Goal: Task Accomplishment & Management: Manage account settings

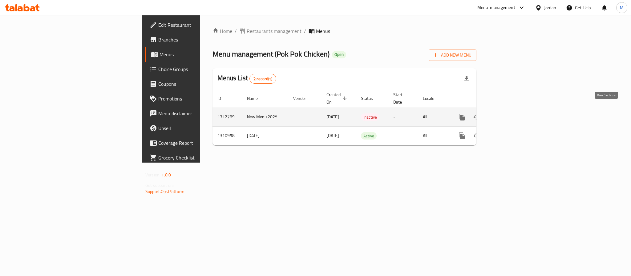
click at [510, 114] on icon "enhanced table" at bounding box center [505, 117] width 7 height 7
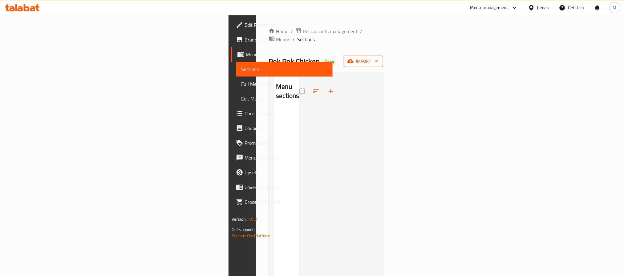
click at [383, 58] on button "import" at bounding box center [362, 61] width 39 height 11
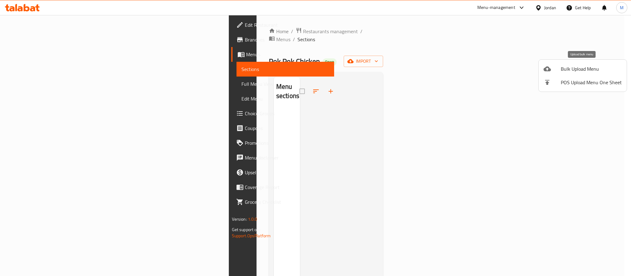
click at [583, 65] on span "Bulk Upload Menu" at bounding box center [590, 68] width 61 height 7
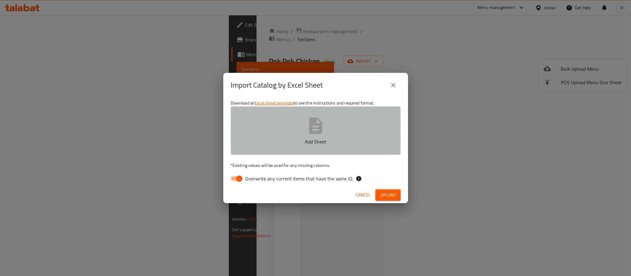
click at [280, 133] on button "Add Sheet" at bounding box center [316, 130] width 170 height 49
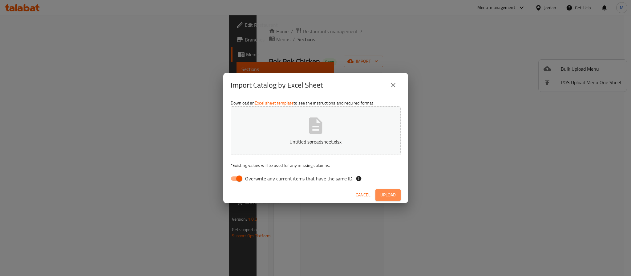
click at [384, 198] on span "Upload" at bounding box center [387, 195] width 15 height 8
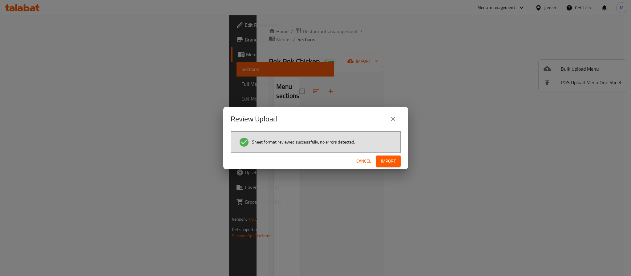
click at [397, 158] on button "Import" at bounding box center [388, 161] width 25 height 11
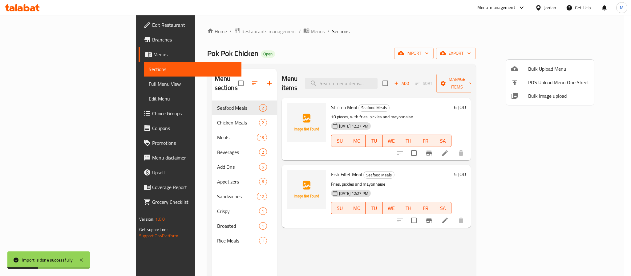
click at [281, 59] on div at bounding box center [315, 138] width 631 height 276
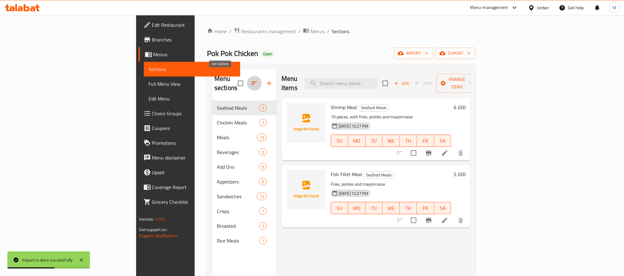
click at [251, 80] on icon "button" at bounding box center [254, 83] width 7 height 7
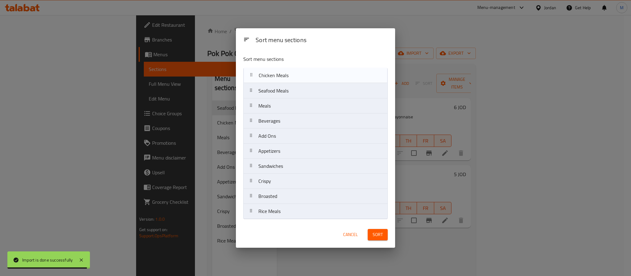
drag, startPoint x: 258, startPoint y: 88, endPoint x: 258, endPoint y: 69, distance: 18.8
click at [258, 69] on nav "Seafood Meals Chicken Meals Meals Beverages Add Ons Appetizers Sandwiches Crisp…" at bounding box center [315, 143] width 144 height 151
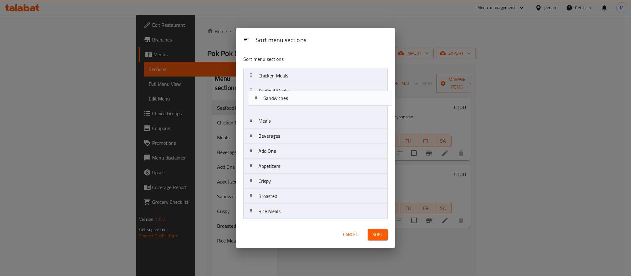
drag, startPoint x: 292, startPoint y: 170, endPoint x: 298, endPoint y: 99, distance: 71.4
click at [298, 99] on nav "Chicken Meals Seafood Meals Meals Beverages Add Ons Appetizers Sandwiches Crisp…" at bounding box center [315, 143] width 144 height 151
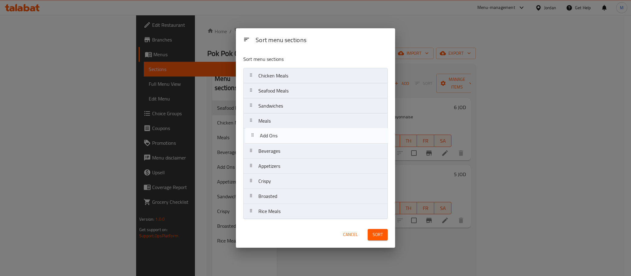
drag, startPoint x: 291, startPoint y: 153, endPoint x: 294, endPoint y: 135, distance: 17.8
click at [294, 135] on nav "Chicken Meals Seafood Meals Sandwiches Meals Beverages Add Ons Appetizers Crisp…" at bounding box center [315, 143] width 144 height 151
drag, startPoint x: 295, startPoint y: 166, endPoint x: 294, endPoint y: 135, distance: 31.1
click at [294, 135] on nav "Chicken Meals Seafood Meals Sandwiches Meals Add Ons Beverages Appetizers Crisp…" at bounding box center [315, 143] width 144 height 151
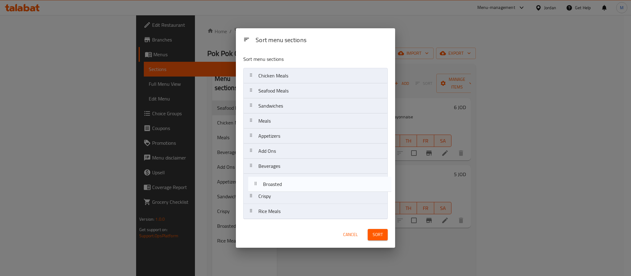
drag, startPoint x: 288, startPoint y: 199, endPoint x: 293, endPoint y: 184, distance: 15.1
click at [293, 184] on nav "Chicken Meals Seafood Meals Sandwiches Meals Appetizers Add Ons Beverages Crisp…" at bounding box center [315, 143] width 144 height 151
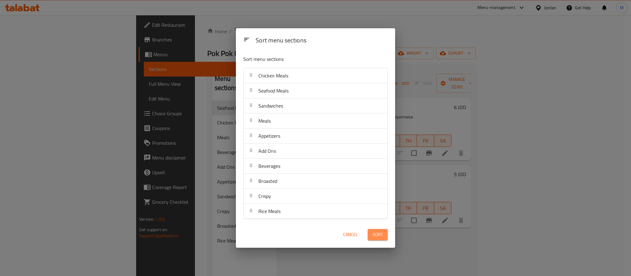
click at [379, 238] on span "Sort" at bounding box center [377, 235] width 10 height 8
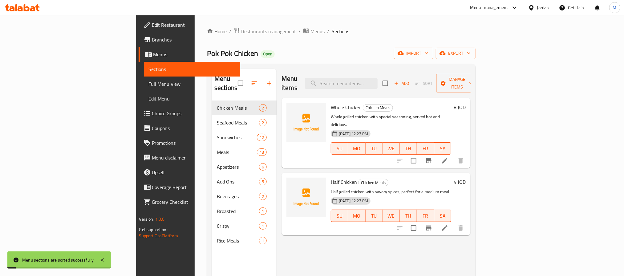
click at [294, 63] on div "Home / Restaurants management / Menus / Sections Pok Pok Chicken Open import ex…" at bounding box center [341, 188] width 268 height 323
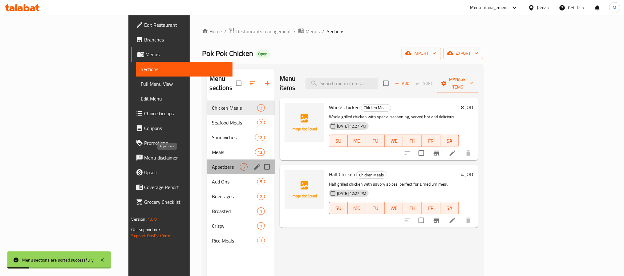
click at [212, 163] on span "Appetizers" at bounding box center [226, 166] width 28 height 7
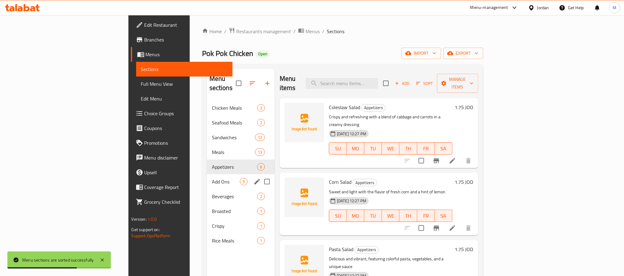
drag, startPoint x: 135, startPoint y: 176, endPoint x: 224, endPoint y: 173, distance: 89.6
click at [212, 178] on span "Add Ons" at bounding box center [226, 181] width 28 height 7
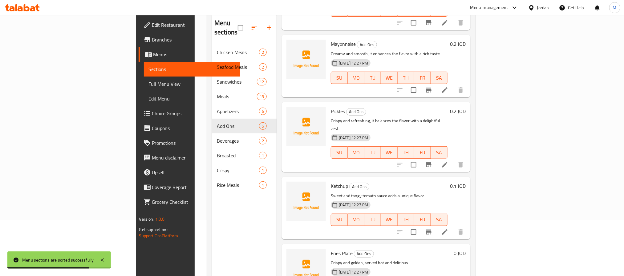
scroll to position [86, 0]
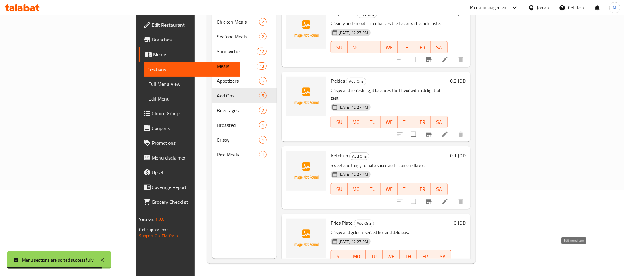
click at [448, 265] on icon at bounding box center [444, 268] width 7 height 7
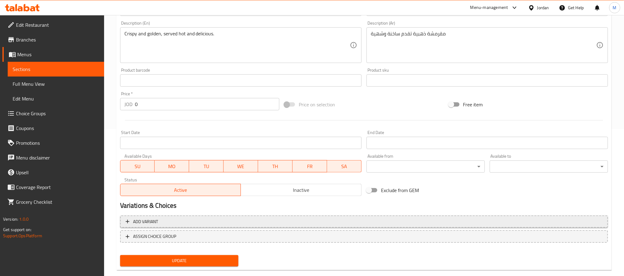
scroll to position [158, 0]
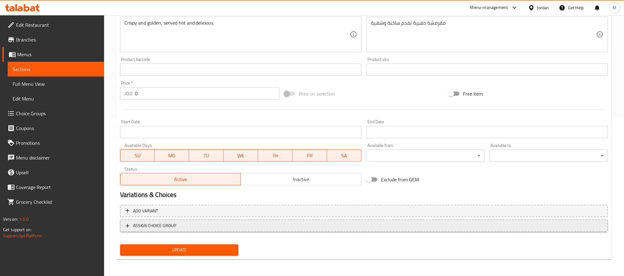
click at [217, 227] on span "ASSIGN CHOICE GROUP" at bounding box center [364, 226] width 476 height 8
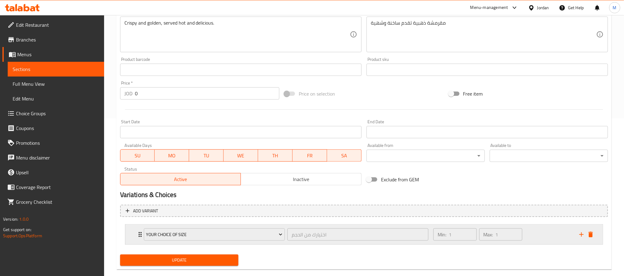
click at [596, 237] on div "Your Choice of Size اختيارك من الحجم ​ Min: 1 ​ Max: 1 ​" at bounding box center [363, 235] width 477 height 20
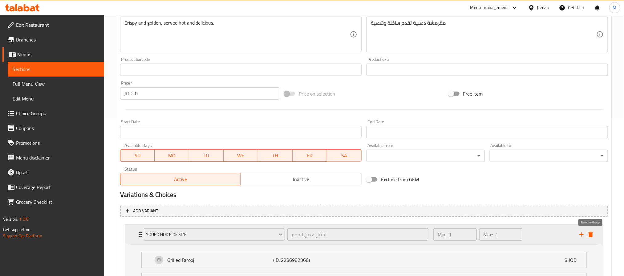
click at [591, 237] on icon "delete" at bounding box center [590, 235] width 4 height 6
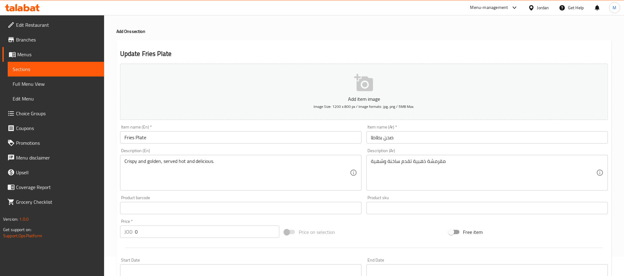
scroll to position [0, 0]
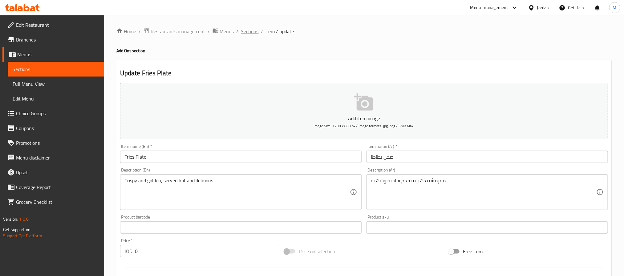
click at [256, 31] on span "Sections" at bounding box center [250, 31] width 18 height 7
click at [45, 110] on span "Choice Groups" at bounding box center [57, 113] width 83 height 7
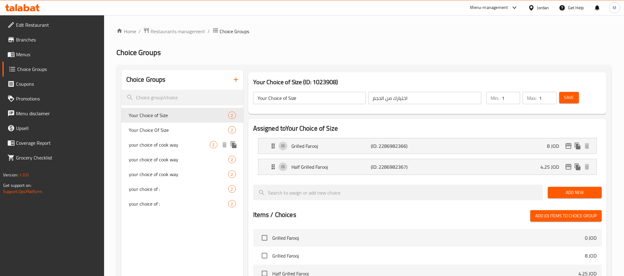
click at [179, 144] on span "your choice of cook way" at bounding box center [169, 144] width 81 height 7
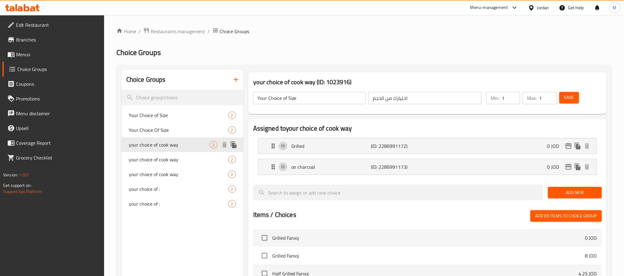
type input "your choice of cook way"
type input "اختيارك لطريقة الطبخ"
click at [189, 188] on span "your choice of :" at bounding box center [169, 189] width 81 height 7
type input "your choice of :"
type input "إختيارك من:"
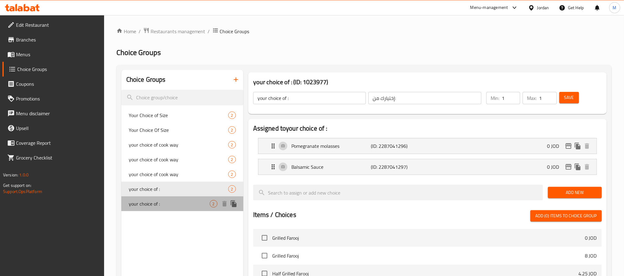
click at [186, 203] on span "your choice of :" at bounding box center [169, 203] width 81 height 7
type input "your choice of :"
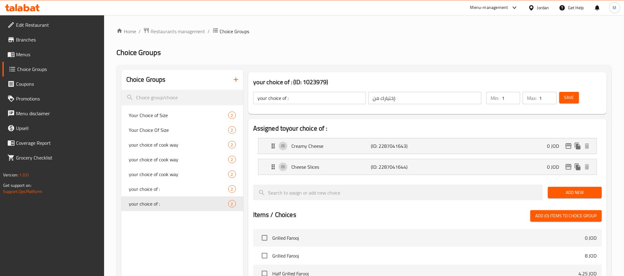
click at [237, 81] on icon "button" at bounding box center [235, 79] width 7 height 7
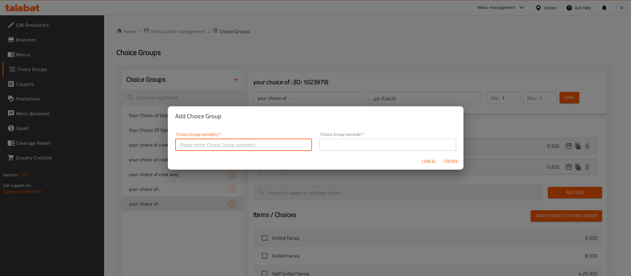
click at [250, 144] on input "text" at bounding box center [243, 145] width 137 height 12
type input "Your Choice Of:"
drag, startPoint x: 346, startPoint y: 147, endPoint x: 356, endPoint y: 159, distance: 16.0
click at [346, 147] on input "text" at bounding box center [387, 145] width 137 height 12
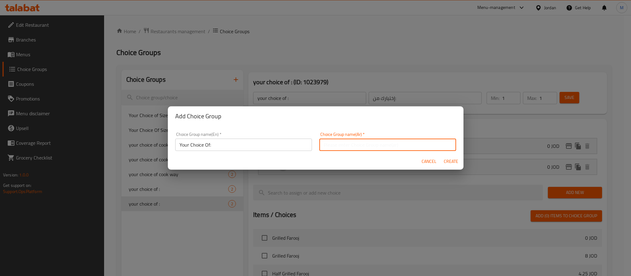
type input "إختيارك من:"
click at [455, 160] on span "Create" at bounding box center [450, 162] width 15 height 8
type input "Your Choice Of:"
type input "0"
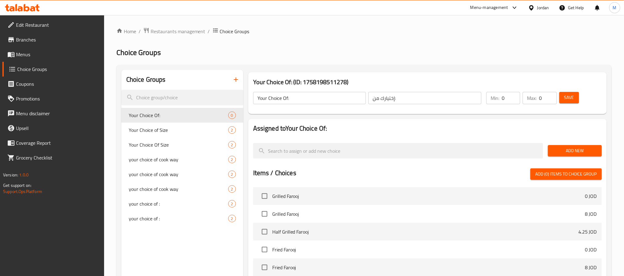
click at [310, 100] on input "Your Choice Of:" at bounding box center [309, 98] width 113 height 12
type input "Your Choice Of:"
type input "1"
click at [576, 149] on span "Add New" at bounding box center [574, 151] width 44 height 8
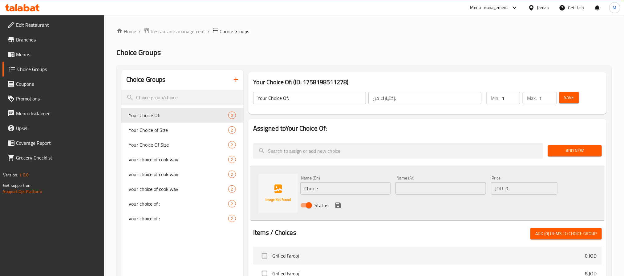
click at [332, 191] on input "Choice" at bounding box center [345, 189] width 90 height 12
type input "Grilled"
type input "مشوي"
click at [344, 210] on div "Status" at bounding box center [441, 205] width 286 height 17
drag, startPoint x: 338, startPoint y: 209, endPoint x: 342, endPoint y: 205, distance: 5.2
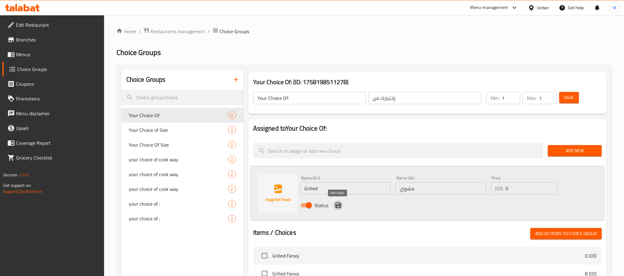
click at [338, 209] on icon "save" at bounding box center [337, 205] width 7 height 7
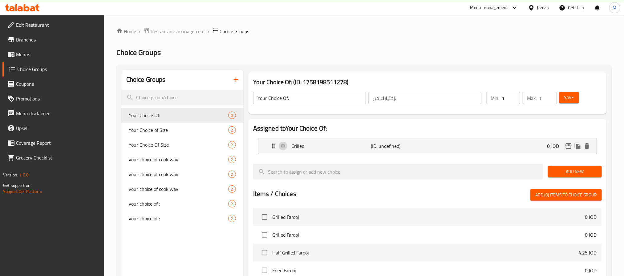
click at [560, 165] on div "Add New" at bounding box center [574, 172] width 59 height 21
click at [561, 168] on span "Add New" at bounding box center [574, 172] width 44 height 8
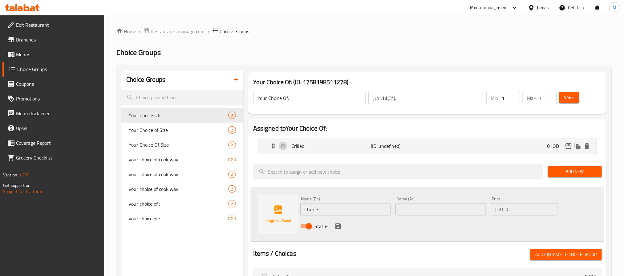
click at [376, 210] on input "Choice" at bounding box center [345, 209] width 90 height 12
type input "Fried"
type input "مقلي"
click at [334, 223] on icon "save" at bounding box center [337, 226] width 7 height 7
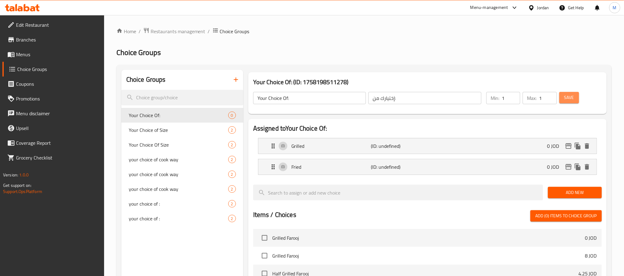
click at [566, 96] on span "Save" at bounding box center [569, 98] width 10 height 8
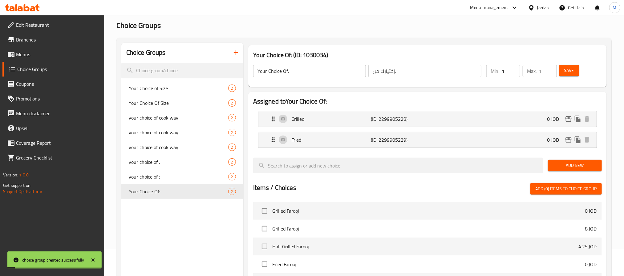
scroll to position [184, 0]
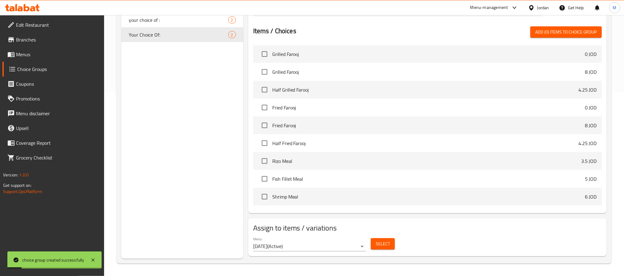
click at [379, 247] on span "Select" at bounding box center [382, 244] width 14 height 8
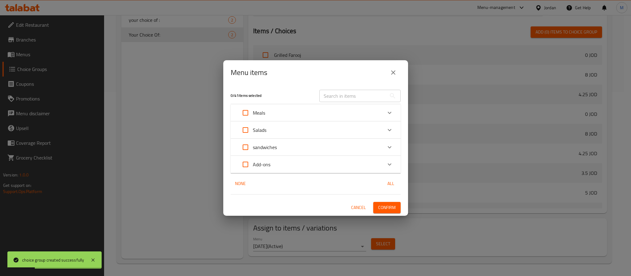
click at [395, 70] on icon "close" at bounding box center [392, 72] width 7 height 7
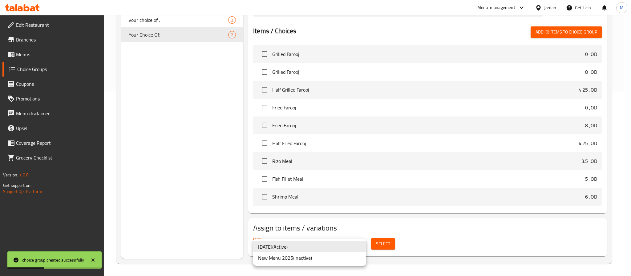
click at [296, 256] on li "New Menu 2025 ( Inactive )" at bounding box center [309, 258] width 113 height 11
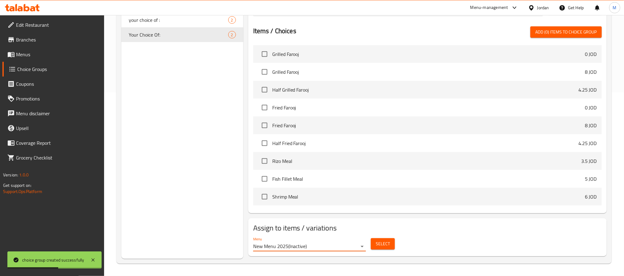
click at [384, 250] on button "Select" at bounding box center [383, 244] width 24 height 11
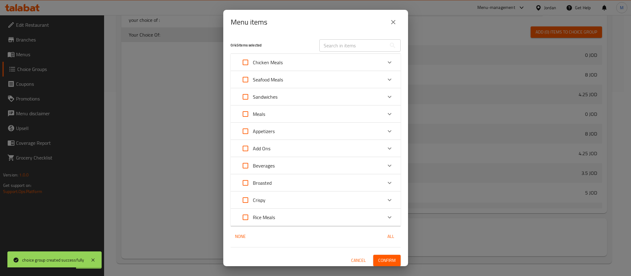
click at [246, 63] on input "Expand" at bounding box center [245, 62] width 15 height 15
checkbox input "true"
click at [387, 258] on span "Confirm" at bounding box center [387, 261] width 18 height 8
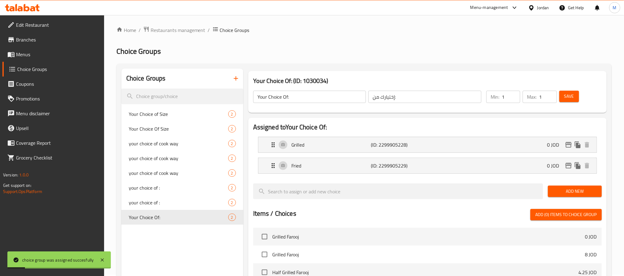
scroll to position [0, 0]
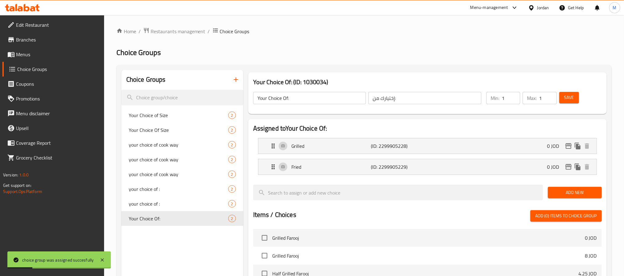
click at [237, 78] on icon "button" at bounding box center [235, 79] width 7 height 7
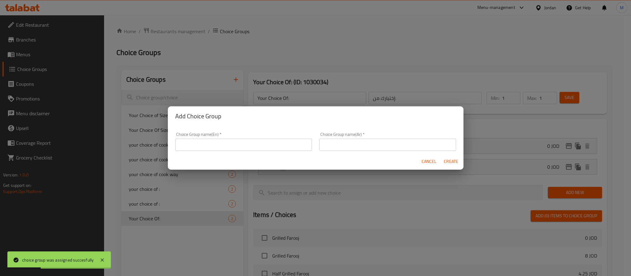
click at [240, 144] on input "text" at bounding box center [243, 145] width 137 height 12
type input "Your Choice Of Size:"
click at [357, 144] on input "text" at bounding box center [387, 145] width 137 height 12
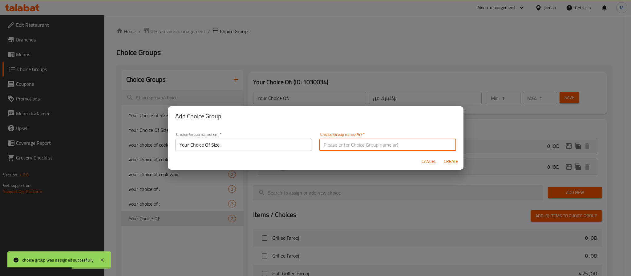
type input "إختيارك من الحجم:"
click at [447, 160] on span "Create" at bounding box center [450, 162] width 15 height 8
type input "Your Choice Of Size:"
type input "إختيارك من الحجم:"
type input "0"
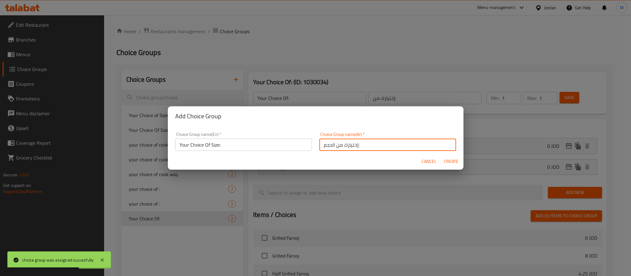
type input "0"
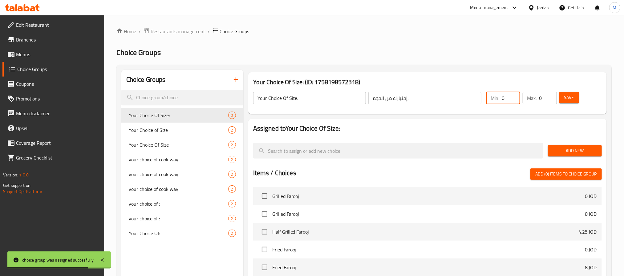
click at [509, 99] on input "0" at bounding box center [510, 98] width 18 height 12
type input "1"
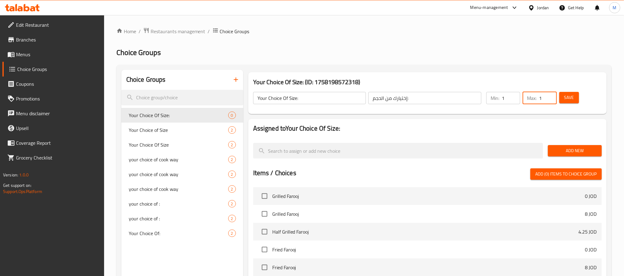
type input "1"
click at [582, 153] on span "Add New" at bounding box center [574, 151] width 44 height 8
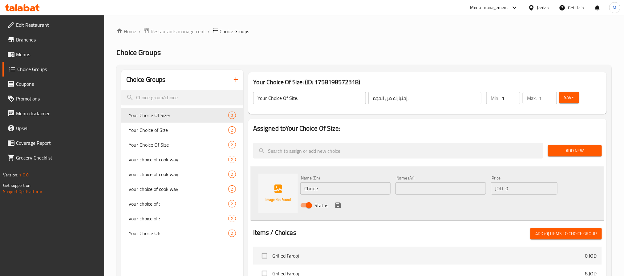
click at [345, 179] on div "Name (En) Choice Name (En)" at bounding box center [345, 185] width 90 height 19
click at [350, 187] on input "Choice" at bounding box center [345, 189] width 90 height 12
type input "Small"
click at [408, 187] on input "text" at bounding box center [440, 189] width 90 height 12
type input "صغير"
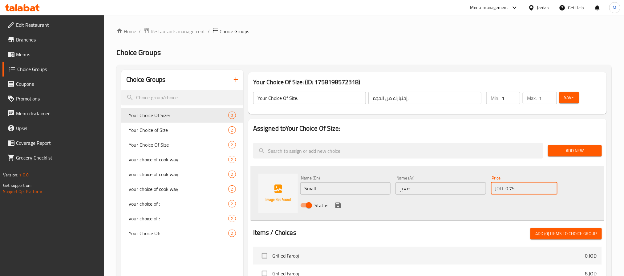
type input "0.75"
click at [335, 207] on icon "save" at bounding box center [338, 206] width 6 height 6
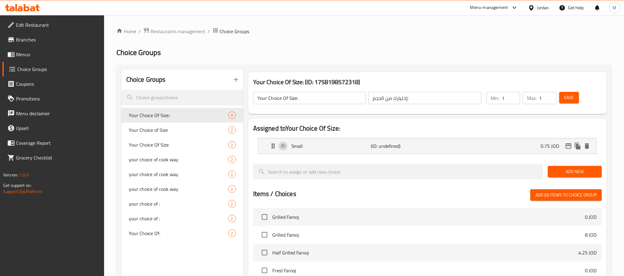
click at [572, 168] on span "Add New" at bounding box center [574, 172] width 44 height 8
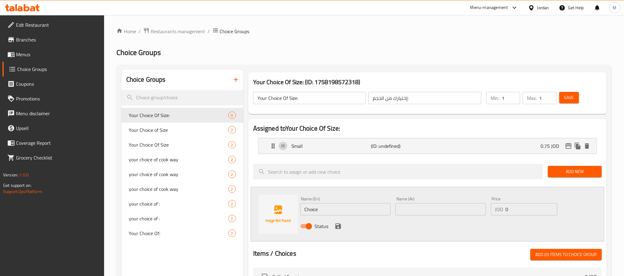
click at [367, 204] on input "Choice" at bounding box center [345, 209] width 90 height 12
type input "Large"
type input "كبير"
click at [423, 205] on input "كبير" at bounding box center [440, 209] width 90 height 12
drag, startPoint x: 516, startPoint y: 212, endPoint x: 526, endPoint y: 202, distance: 14.8
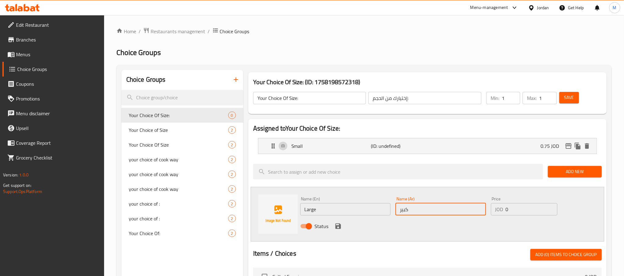
click at [517, 212] on input "0" at bounding box center [531, 209] width 52 height 12
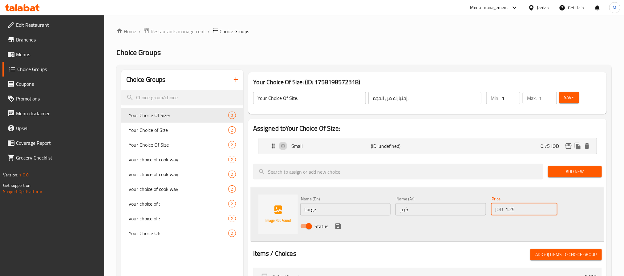
type input "1.25"
drag, startPoint x: 337, startPoint y: 227, endPoint x: 341, endPoint y: 225, distance: 4.4
click at [338, 227] on icon "save" at bounding box center [337, 226] width 7 height 7
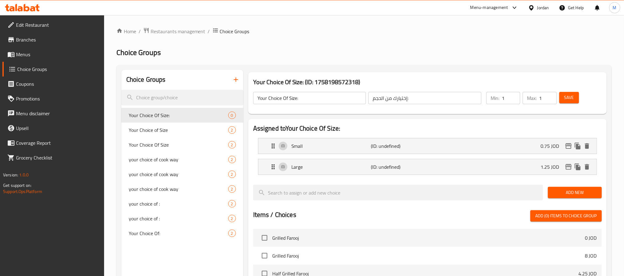
click at [575, 97] on button "Save" at bounding box center [569, 97] width 20 height 11
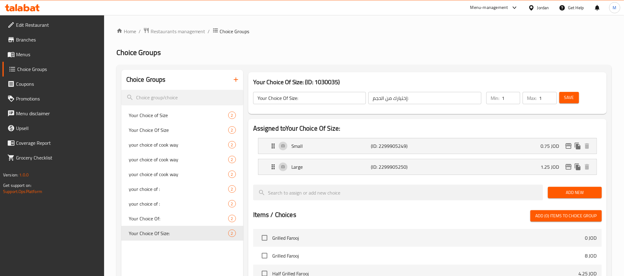
click at [574, 96] on button "Save" at bounding box center [569, 97] width 20 height 11
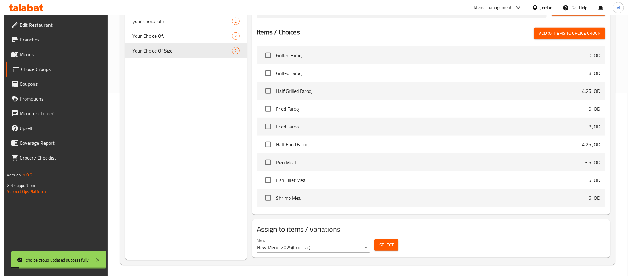
scroll to position [184, 0]
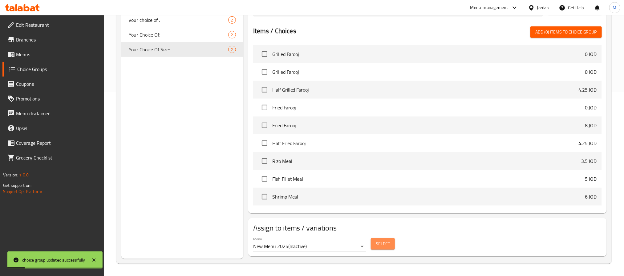
click at [376, 249] on button "Select" at bounding box center [383, 244] width 24 height 11
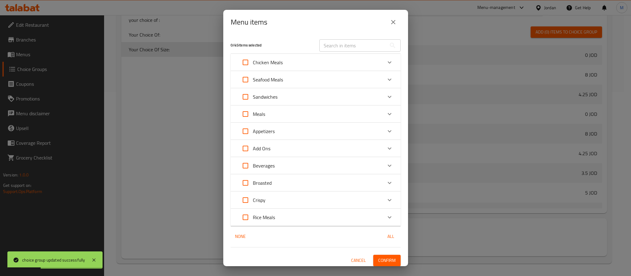
click at [273, 149] on div "Add Ons" at bounding box center [310, 148] width 144 height 15
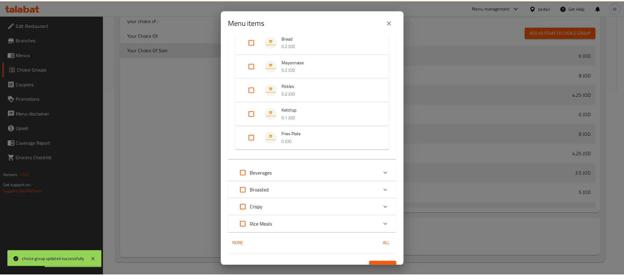
scroll to position [149, 0]
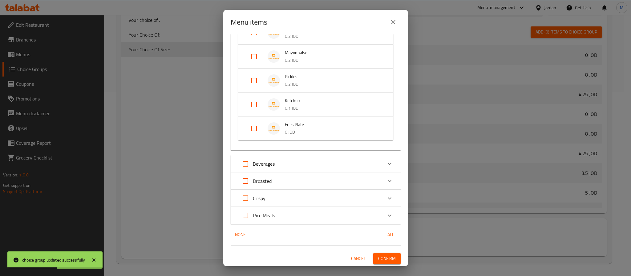
click at [256, 131] on input "Expand" at bounding box center [254, 128] width 15 height 15
checkbox input "true"
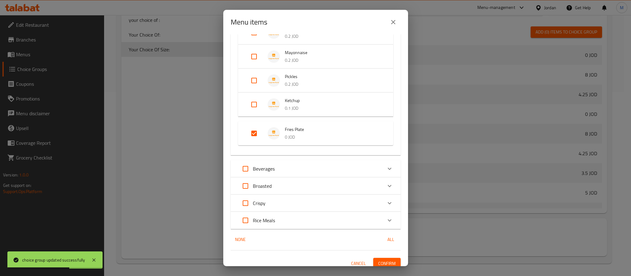
click at [384, 260] on span "Confirm" at bounding box center [387, 264] width 18 height 8
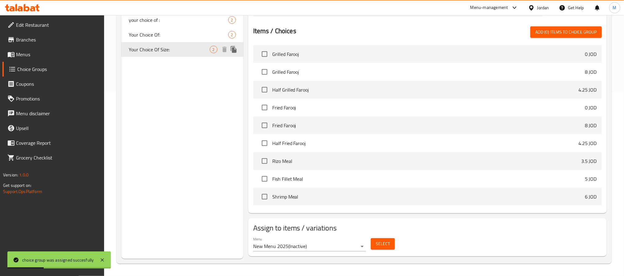
click at [237, 53] on icon "duplicate" at bounding box center [233, 49] width 7 height 7
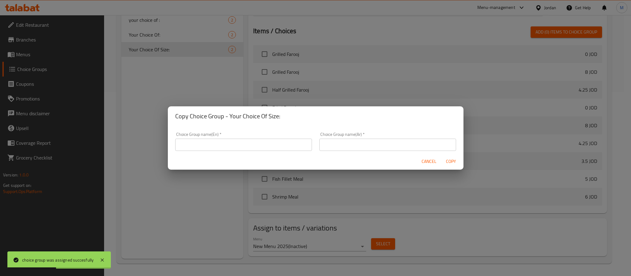
click at [235, 147] on input "text" at bounding box center [243, 145] width 137 height 12
type input "Your Choice Of Size:"
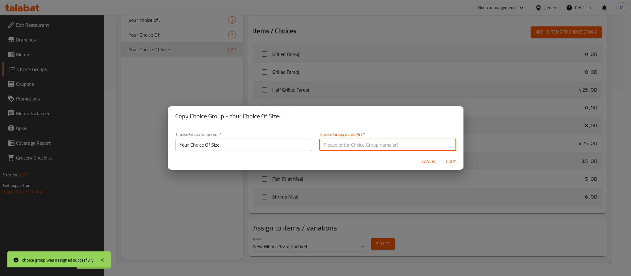
click at [353, 144] on input "text" at bounding box center [387, 145] width 137 height 12
type input "إختيارك من الحجم:"
click at [448, 159] on span "Copy" at bounding box center [450, 162] width 15 height 8
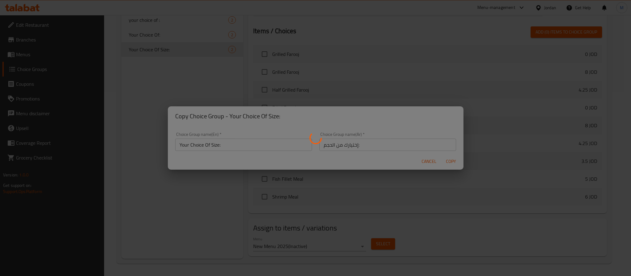
type input "Your Choice Of Size:"
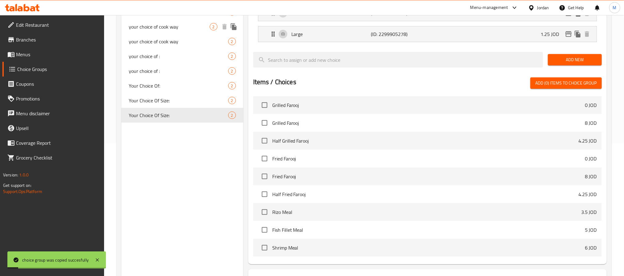
scroll to position [46, 0]
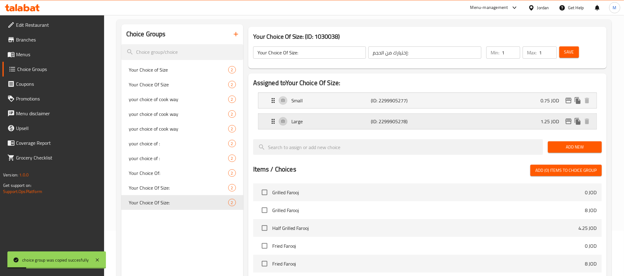
click at [540, 121] on p "1.25 JOD" at bounding box center [551, 121] width 23 height 7
click at [515, 102] on div "Small (ID: 2299905277) 0.75 JOD" at bounding box center [428, 100] width 319 height 15
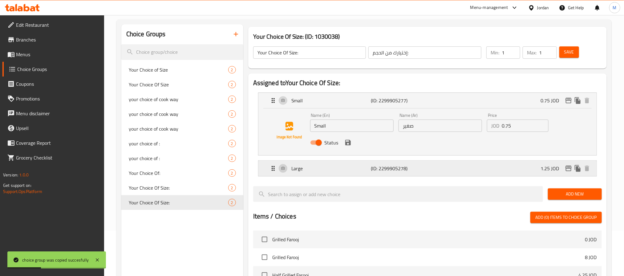
click at [501, 167] on div "Large (ID: 2299905278) 1.25 JOD" at bounding box center [428, 168] width 319 height 15
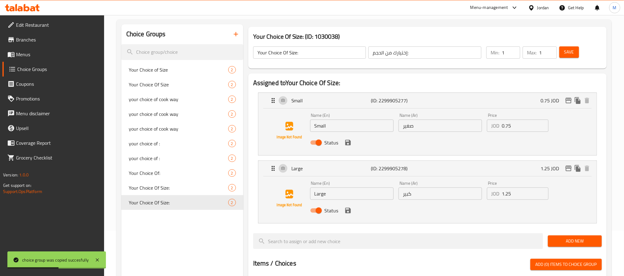
click at [516, 124] on input "0.75" at bounding box center [524, 126] width 46 height 12
paste input "3"
click at [349, 141] on icon "save" at bounding box center [348, 143] width 6 height 6
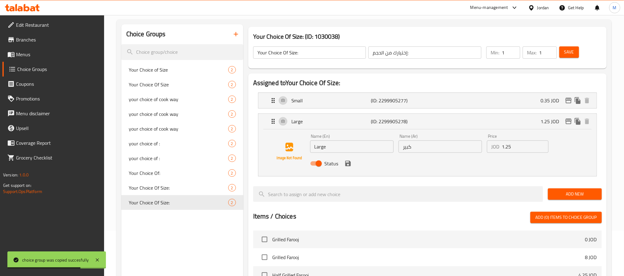
type input "0.35"
click at [517, 153] on div "Price JOD 1.25 Price" at bounding box center [517, 144] width 66 height 24
click at [518, 146] on input "1.25" at bounding box center [524, 147] width 46 height 12
paste input "0.4"
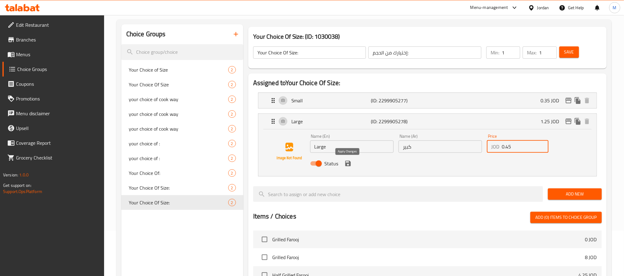
click at [349, 165] on icon "save" at bounding box center [348, 164] width 6 height 6
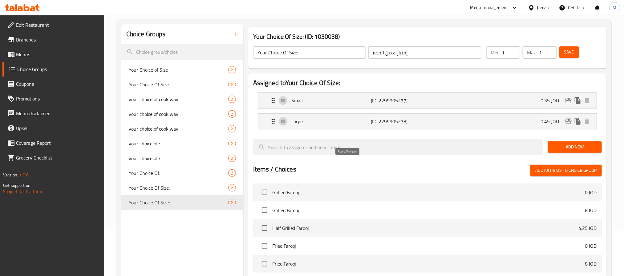
type input "0.45"
click at [333, 56] on input "Your Choice Of Size:" at bounding box center [309, 52] width 113 height 12
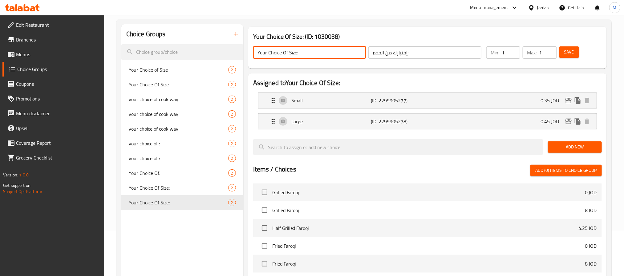
type input "Your Choice Of Size:"
click at [568, 46] on button "Save" at bounding box center [569, 51] width 20 height 11
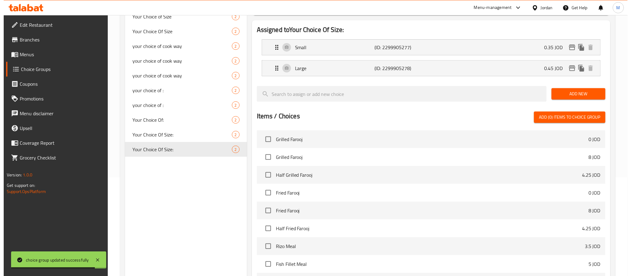
scroll to position [184, 0]
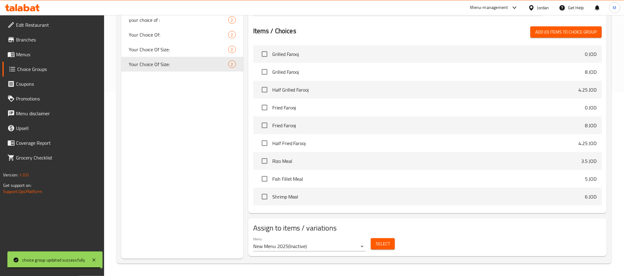
click at [379, 243] on span "Select" at bounding box center [382, 244] width 14 height 8
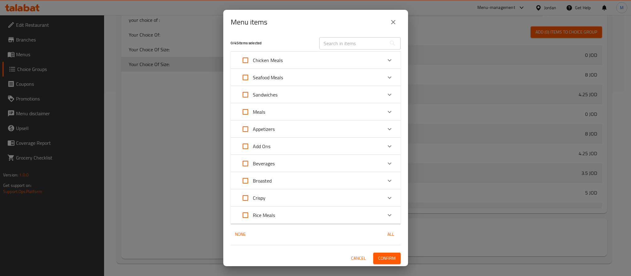
click at [292, 160] on div "Beverages" at bounding box center [310, 163] width 144 height 15
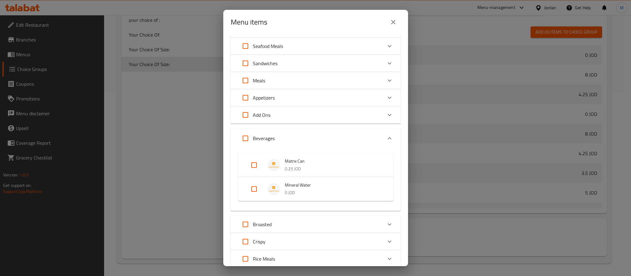
scroll to position [77, 0]
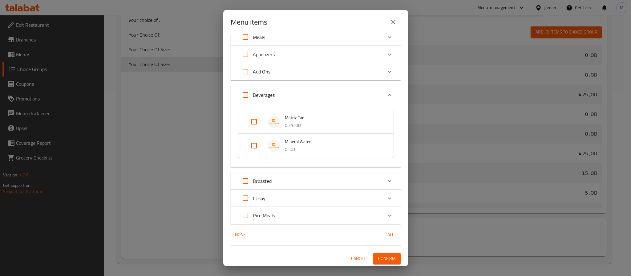
click at [254, 145] on input "Expand" at bounding box center [254, 145] width 15 height 15
checkbox input "true"
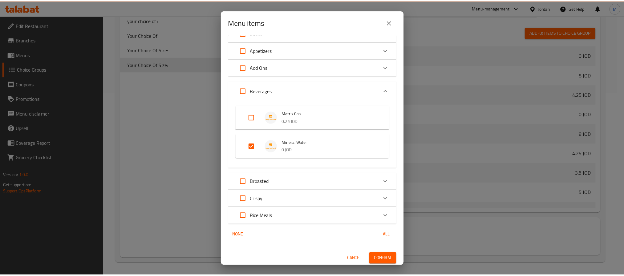
scroll to position [82, 0]
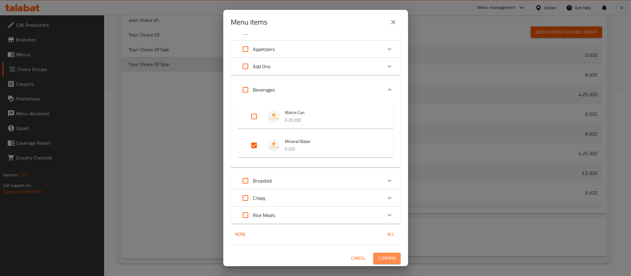
click at [378, 255] on span "Confirm" at bounding box center [387, 259] width 18 height 8
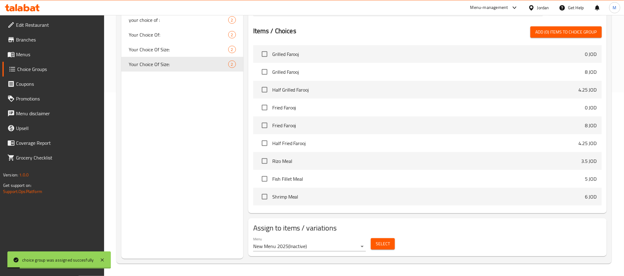
scroll to position [0, 0]
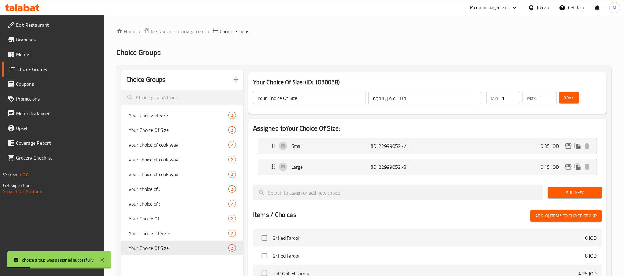
click at [232, 81] on icon "button" at bounding box center [235, 79] width 7 height 7
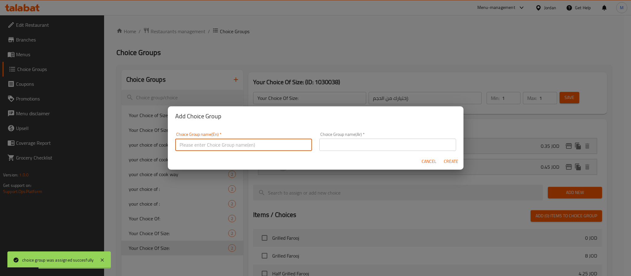
click at [211, 150] on input "text" at bounding box center [243, 145] width 137 height 12
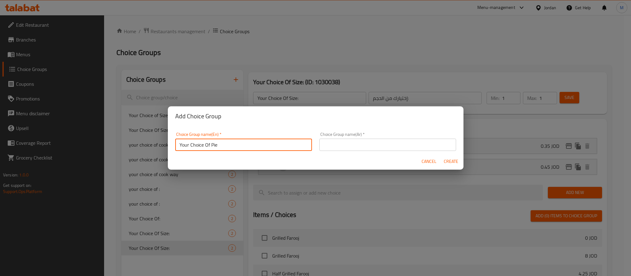
type input "Your Choice Of Pieces:"
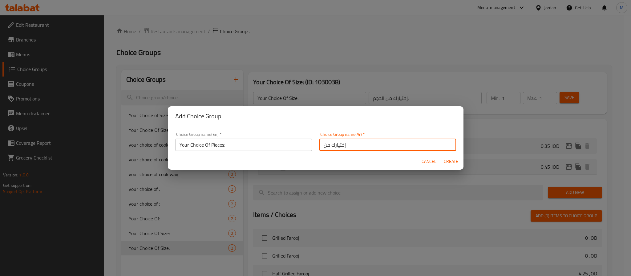
type input "إختيارك من القطع:"
click at [265, 139] on input "Your Choice Of Pieces:" at bounding box center [243, 145] width 137 height 12
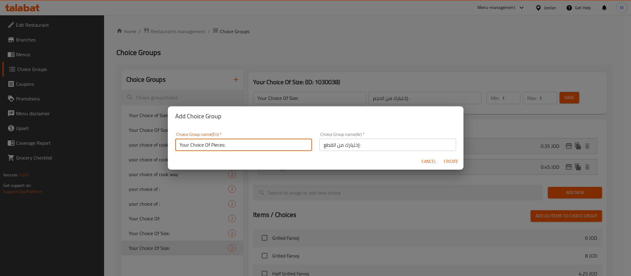
type input "Your Choice Of Pieces:"
drag, startPoint x: 451, startPoint y: 159, endPoint x: 456, endPoint y: 152, distance: 8.4
click at [451, 159] on span "Create" at bounding box center [450, 162] width 15 height 8
type input "Your Choice Of Pieces:"
type input "إختيارك من القطع:"
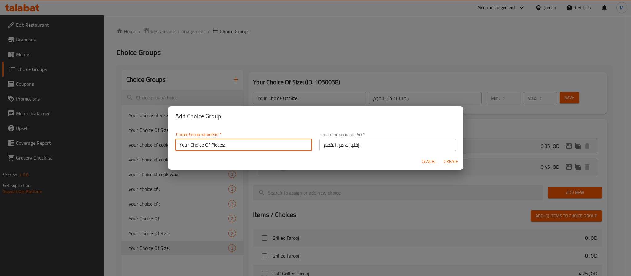
type input "0"
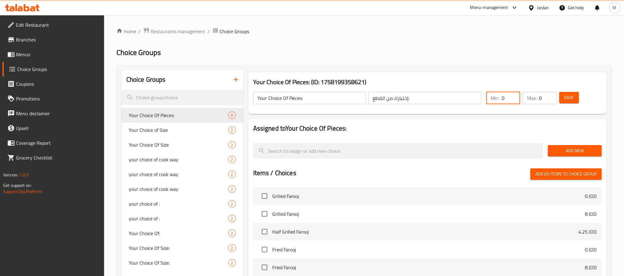
click at [504, 100] on input "0" at bounding box center [510, 98] width 18 height 12
type input "1"
click at [569, 152] on span "Add New" at bounding box center [574, 151] width 44 height 8
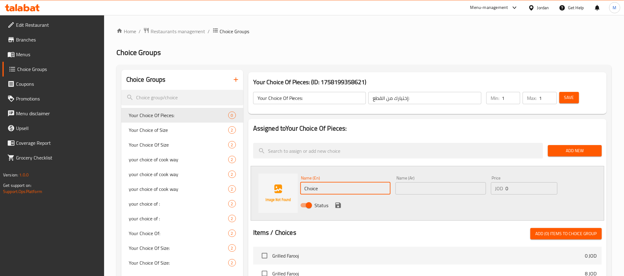
click at [353, 191] on input "Choice" at bounding box center [345, 189] width 90 height 12
type input "5 Pieces"
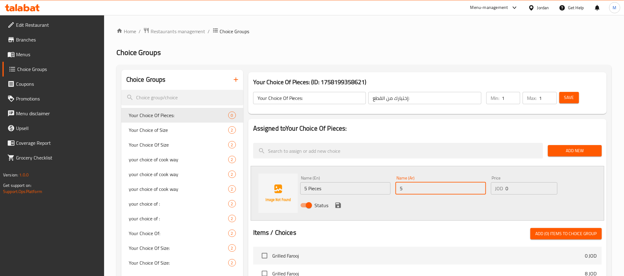
type input "5 قطع"
type input "4"
click at [340, 205] on icon "save" at bounding box center [338, 206] width 6 height 6
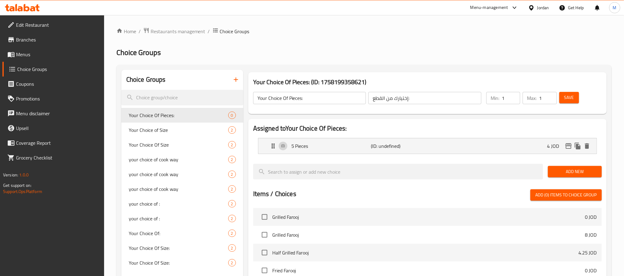
click at [570, 169] on span "Add New" at bounding box center [574, 172] width 44 height 8
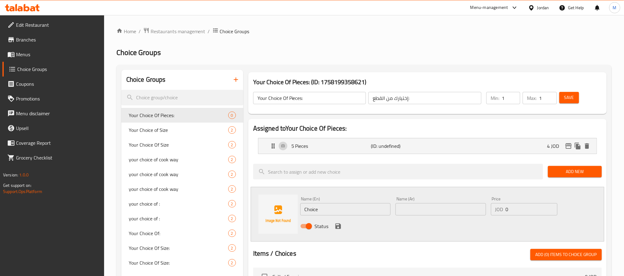
click at [324, 211] on input "Choice" at bounding box center [345, 209] width 90 height 12
type input "10 Pieces"
type input "10 قطع"
type input "8"
click at [336, 223] on icon "save" at bounding box center [337, 226] width 7 height 7
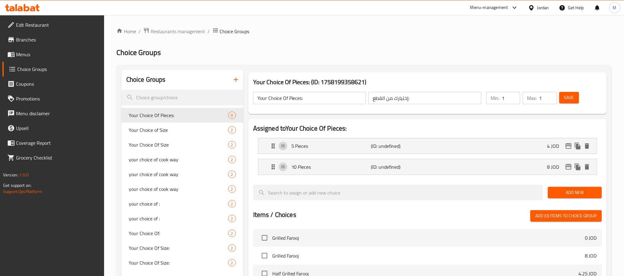
click at [577, 194] on span "Add New" at bounding box center [574, 193] width 44 height 8
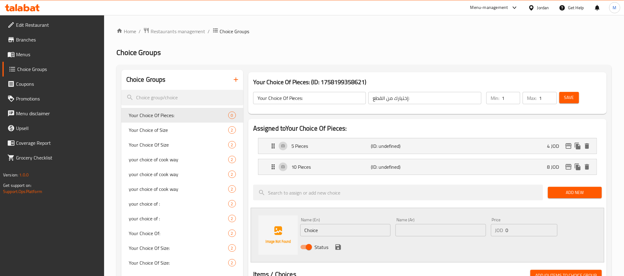
click at [358, 232] on input "Choice" at bounding box center [345, 230] width 90 height 12
type input "15 Pieces"
type input "15 قطعة"
type input "12"
click at [336, 247] on icon "save" at bounding box center [337, 247] width 7 height 7
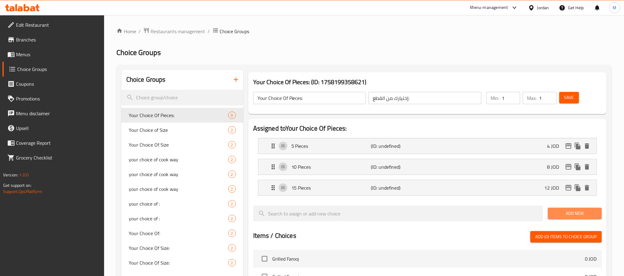
click at [571, 211] on span "Add New" at bounding box center [574, 214] width 44 height 8
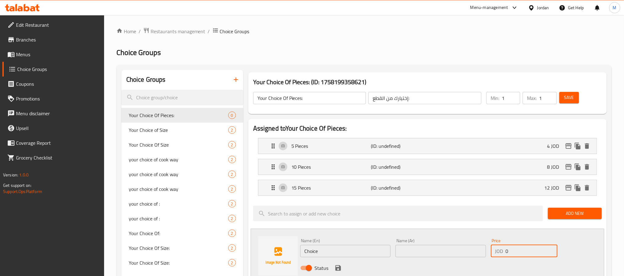
click at [519, 257] on input "0" at bounding box center [531, 251] width 52 height 12
type input "15"
click at [366, 254] on input "Choice" at bounding box center [345, 251] width 90 height 12
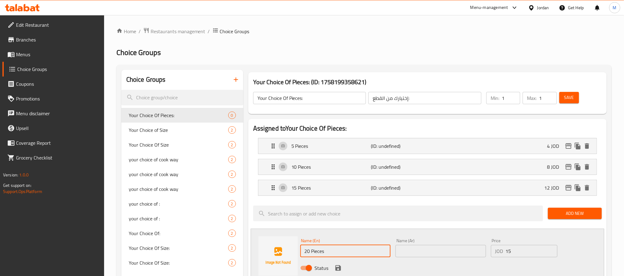
type input "20 Pieces"
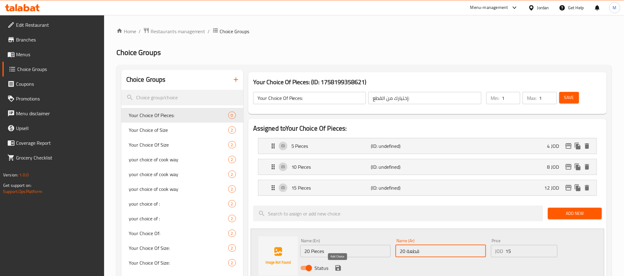
type input "20 قطعة"
click at [338, 270] on icon "save" at bounding box center [337, 268] width 7 height 7
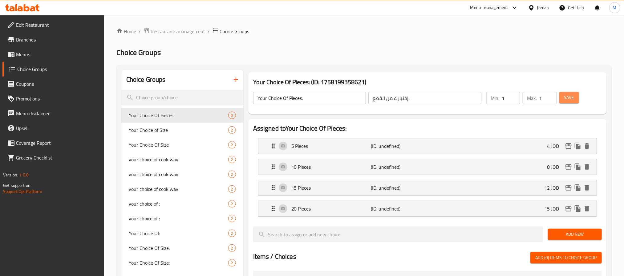
click at [568, 102] on button "Save" at bounding box center [569, 97] width 20 height 11
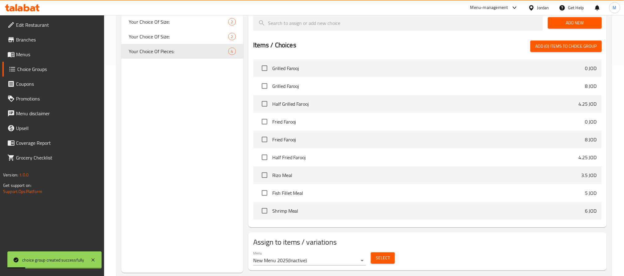
scroll to position [227, 0]
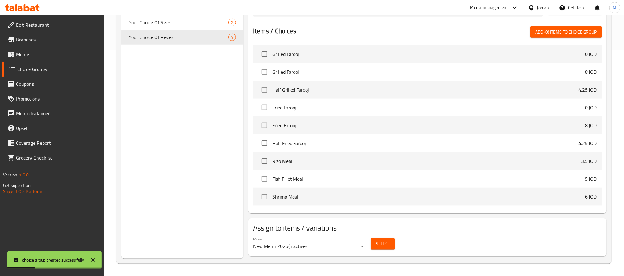
click at [382, 245] on span "Select" at bounding box center [382, 244] width 14 height 8
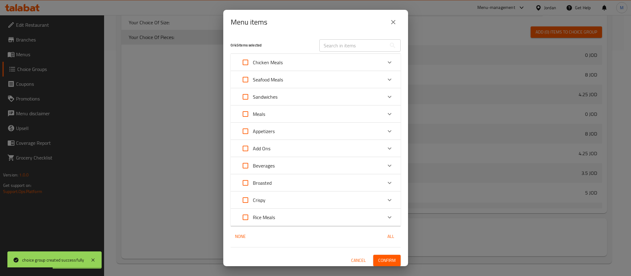
click at [243, 185] on input "Expand" at bounding box center [245, 183] width 15 height 15
checkbox input "true"
click at [379, 258] on span "Confirm" at bounding box center [387, 261] width 18 height 8
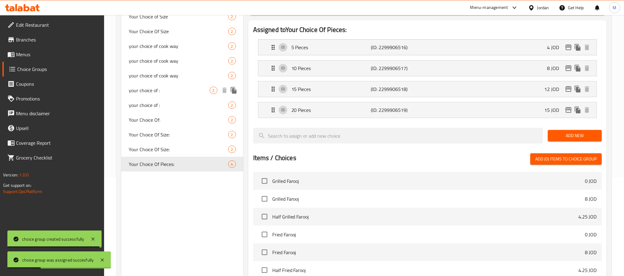
scroll to position [42, 0]
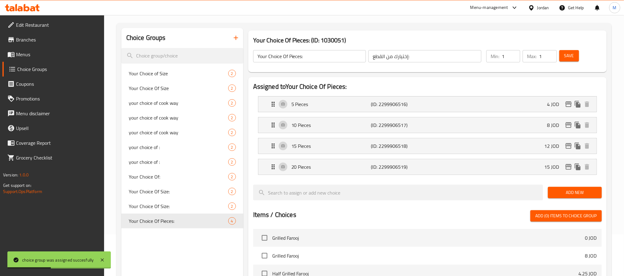
click at [236, 38] on icon "button" at bounding box center [235, 37] width 7 height 7
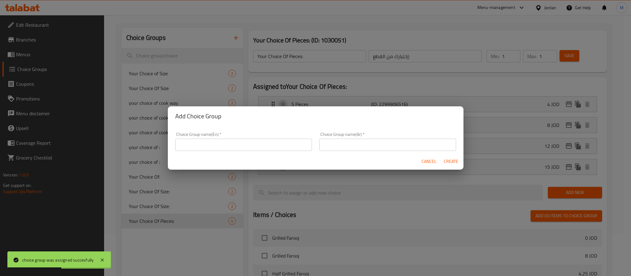
click at [278, 150] on input "text" at bounding box center [243, 145] width 137 height 12
paste input "Your Choice Of Pieces:"
type input "Your Choice Of Pieces:"
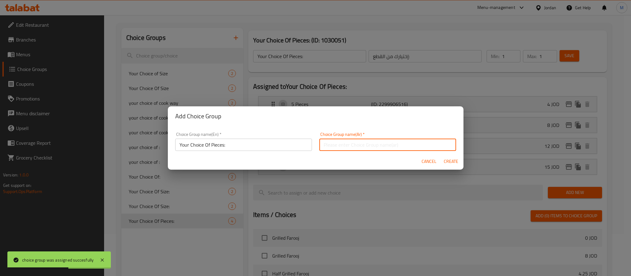
drag, startPoint x: 353, startPoint y: 146, endPoint x: 356, endPoint y: 149, distance: 4.6
click at [353, 146] on input "text" at bounding box center [387, 145] width 137 height 12
type input "إختيارك من القطع:"
click at [451, 161] on span "Create" at bounding box center [450, 162] width 15 height 8
type input "Your Choice Of Pieces:"
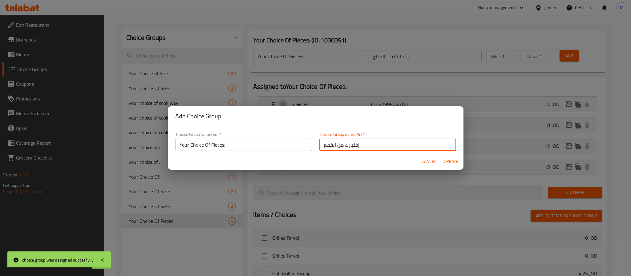
type input "0"
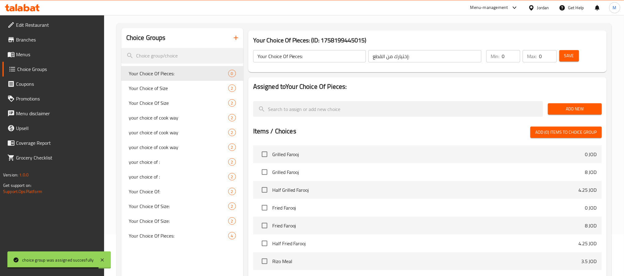
click at [507, 50] on input "0" at bounding box center [510, 56] width 18 height 12
type input "1"
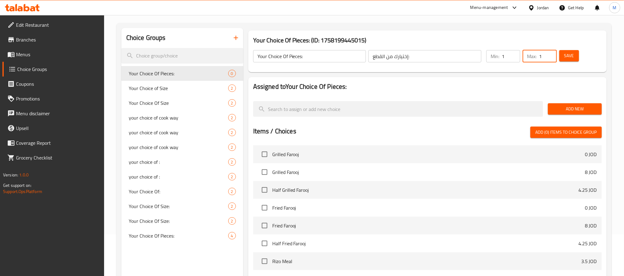
type input "1"
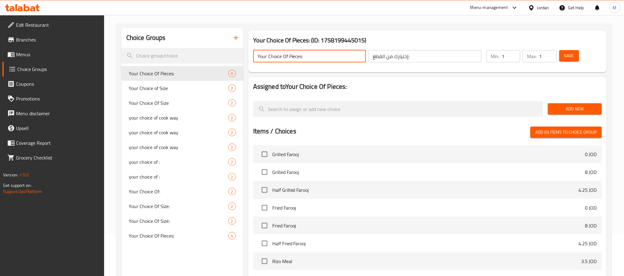
click at [337, 56] on input "Your Choice Of Pieces:" at bounding box center [309, 56] width 113 height 12
type input "Your Choice Of Pieces:"
drag, startPoint x: 561, startPoint y: 105, endPoint x: 552, endPoint y: 105, distance: 9.3
click at [561, 105] on span "Add New" at bounding box center [574, 109] width 44 height 8
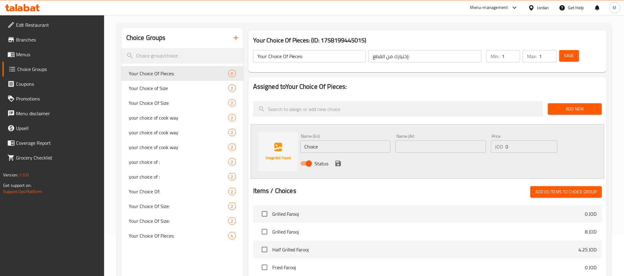
click at [369, 144] on input "Choice" at bounding box center [345, 147] width 90 height 12
type input "5 Pieces"
type input "5 قطع"
type input "4"
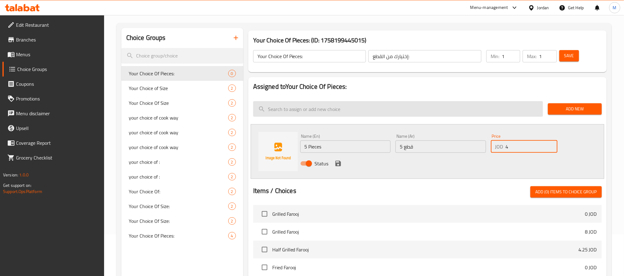
drag, startPoint x: 338, startPoint y: 161, endPoint x: 454, endPoint y: 133, distance: 118.6
click at [338, 161] on icon "save" at bounding box center [337, 163] width 7 height 7
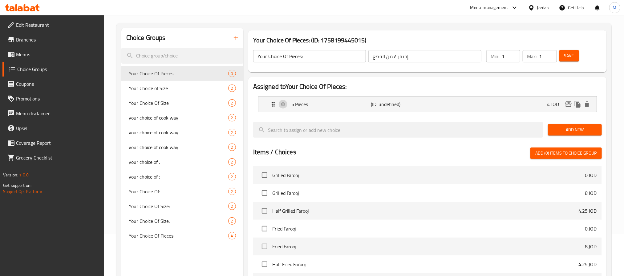
click at [572, 136] on div "Add New" at bounding box center [574, 130] width 59 height 21
click at [568, 129] on span "Add New" at bounding box center [574, 130] width 44 height 8
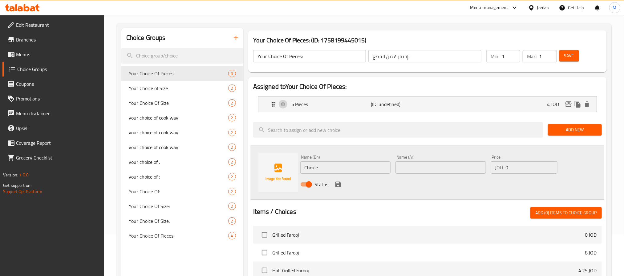
click at [336, 166] on input "Choice" at bounding box center [345, 168] width 90 height 12
type input "10 Pieces"
type input "10 قطع"
type input "8"
click at [338, 184] on icon "save" at bounding box center [337, 184] width 7 height 7
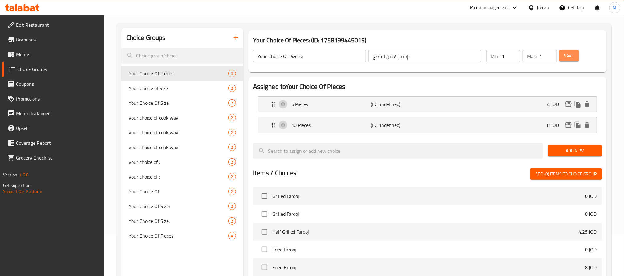
click at [567, 52] on span "Save" at bounding box center [569, 56] width 10 height 8
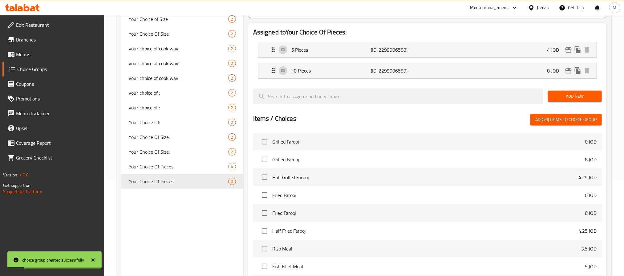
scroll to position [184, 0]
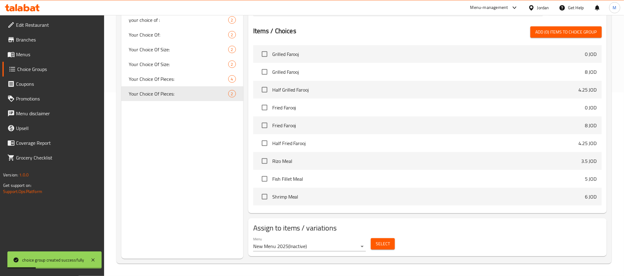
click at [384, 246] on span "Select" at bounding box center [382, 244] width 14 height 8
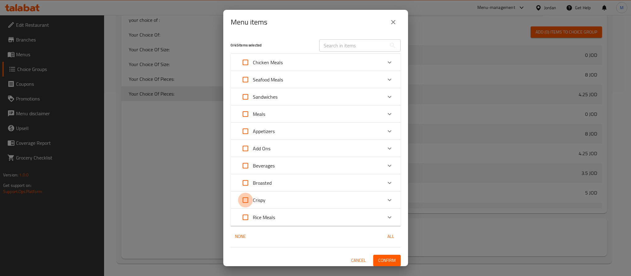
click at [243, 201] on input "Expand" at bounding box center [245, 200] width 15 height 15
checkbox input "true"
click at [379, 254] on div "1 / 45 items selected ​ Chicken Meals Whole Chicken 8 JOD Half Chicken 4 JOD Se…" at bounding box center [315, 150] width 185 height 232
click at [381, 259] on span "Confirm" at bounding box center [387, 261] width 18 height 8
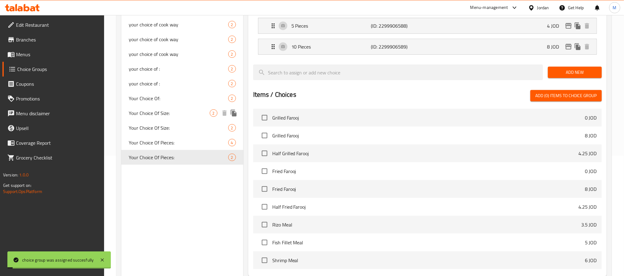
scroll to position [46, 0]
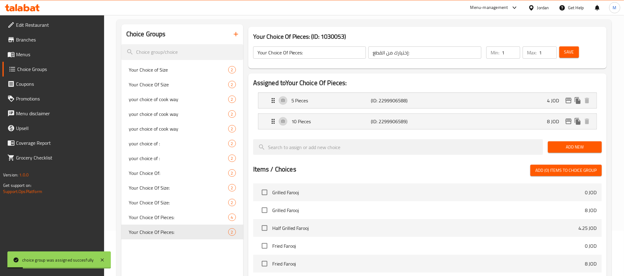
click at [231, 34] on button "button" at bounding box center [235, 34] width 15 height 15
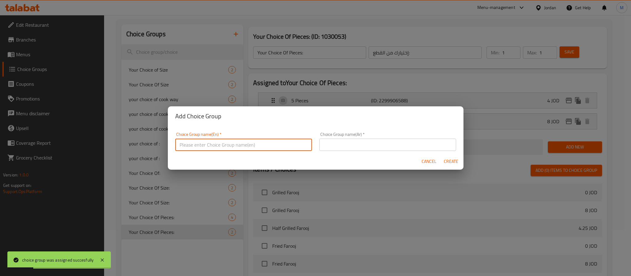
click at [251, 143] on input "text" at bounding box center [243, 145] width 137 height 12
type input "Your Choice Of:"
drag, startPoint x: 332, startPoint y: 145, endPoint x: 336, endPoint y: 150, distance: 7.0
click at [332, 145] on input "text" at bounding box center [387, 145] width 137 height 12
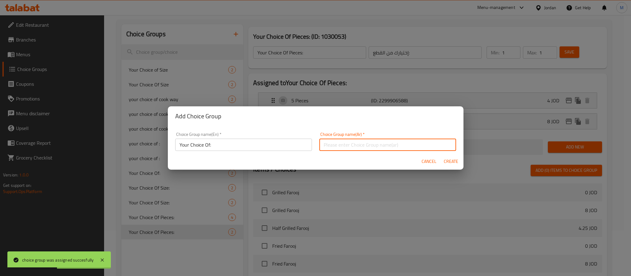
type input "إختيارك من:"
click at [218, 143] on input "Your Choice Of:" at bounding box center [243, 145] width 137 height 12
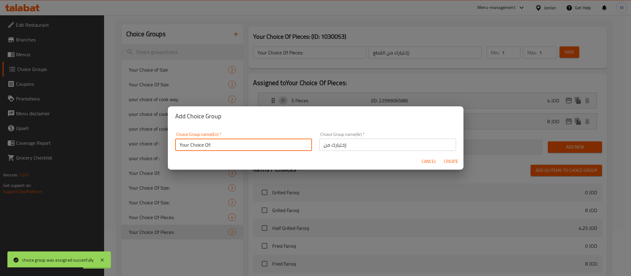
type input "Your Choice Of:"
drag, startPoint x: 451, startPoint y: 162, endPoint x: 354, endPoint y: 113, distance: 108.7
click at [451, 162] on span "Create" at bounding box center [450, 162] width 15 height 8
type input "Your Choice Of:"
type input "إختيارك من:"
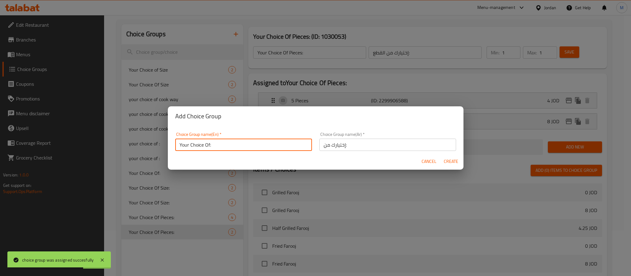
type input "0"
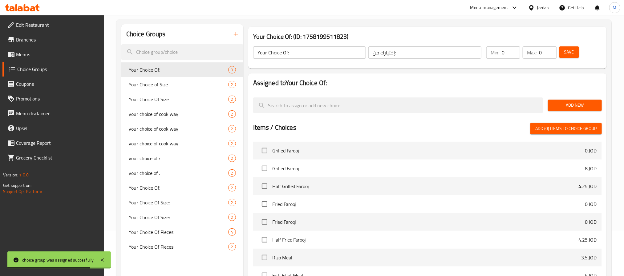
click at [328, 53] on input "Your Choice Of:" at bounding box center [309, 52] width 113 height 12
type input "Your Choice Of:"
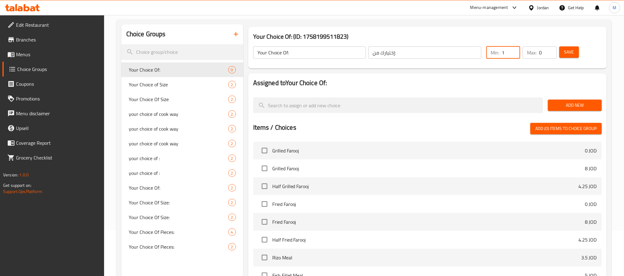
type input "1"
click at [564, 101] on button "Add New" at bounding box center [575, 105] width 54 height 11
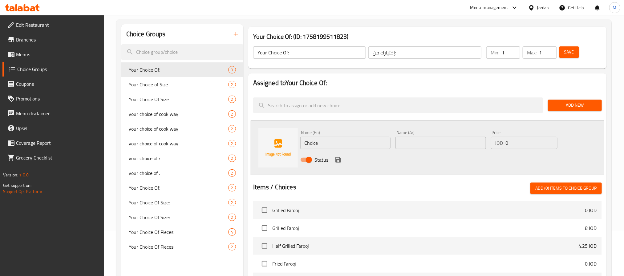
click at [419, 142] on input "text" at bounding box center [440, 143] width 90 height 12
paste input "ربع دجاجة"
type input "ربع دجاجة"
click at [329, 144] on input "Choice" at bounding box center [345, 143] width 90 height 12
paste input "quarter"
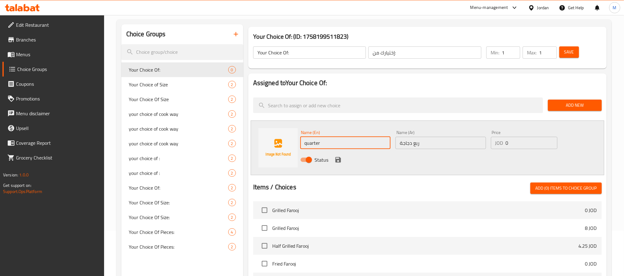
type input "Quarter Chicken"
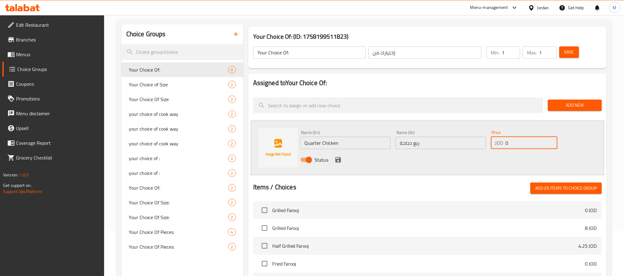
paste input "2.5"
type input "2.5"
click at [339, 159] on icon "save" at bounding box center [338, 160] width 6 height 6
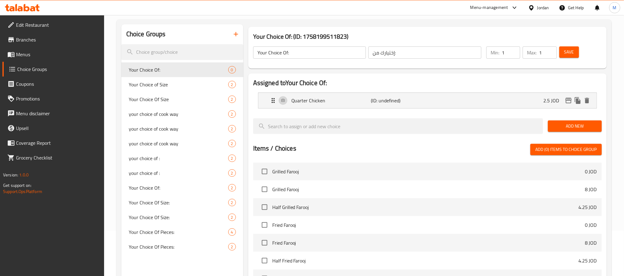
click at [563, 129] on span "Add New" at bounding box center [574, 126] width 44 height 8
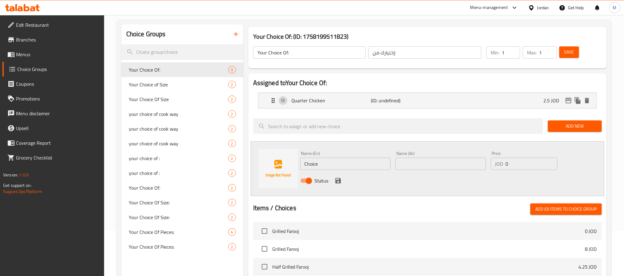
click at [429, 162] on input "text" at bounding box center [440, 164] width 90 height 12
paste input "نصف دجاجة"
type input "نصف دجاجة"
click at [336, 162] on input "Choice" at bounding box center [345, 164] width 90 height 12
paste input "half"
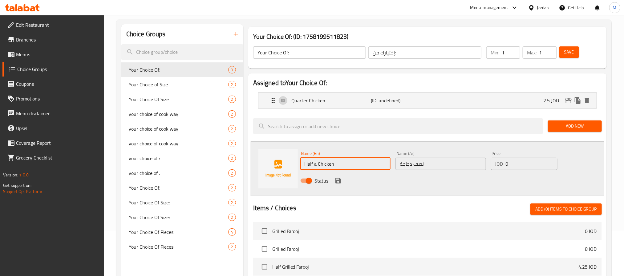
click at [317, 168] on input "Half a Chicken" at bounding box center [345, 164] width 90 height 12
type input "Half Chicken"
paste input "4"
type input "4"
click at [335, 179] on icon "save" at bounding box center [338, 181] width 6 height 6
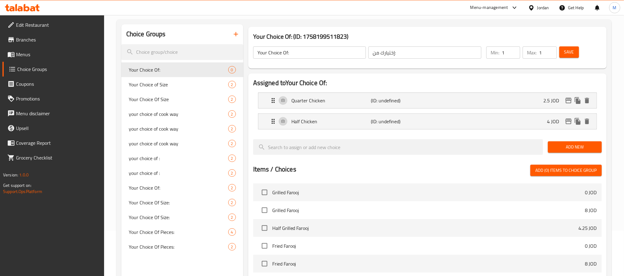
click at [555, 150] on span "Add New" at bounding box center [574, 147] width 44 height 8
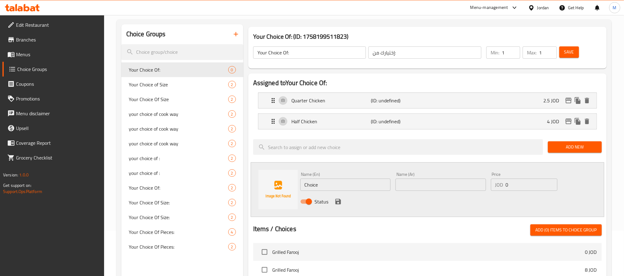
click at [517, 190] on input "0" at bounding box center [531, 185] width 52 height 12
paste input "7.5"
type input "7.5"
drag, startPoint x: 409, startPoint y: 185, endPoint x: 412, endPoint y: 184, distance: 3.2
click at [409, 185] on input "text" at bounding box center [440, 185] width 90 height 12
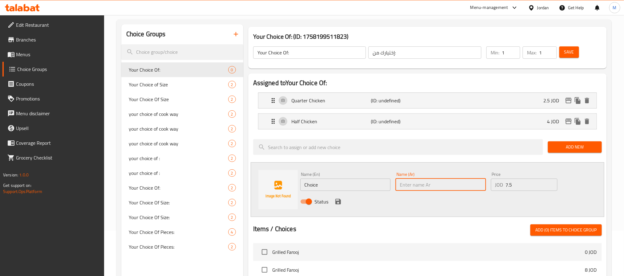
paste input "دجاجة كاملة"
type input "دجاجة كاملة"
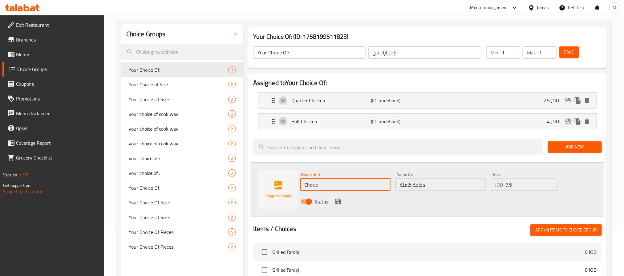
click at [334, 185] on input "Choice" at bounding box center [345, 185] width 90 height 12
paste input "whole chicken"
click at [355, 189] on input "whole chicken" at bounding box center [345, 185] width 90 height 12
type input "Whole Chicken"
click at [336, 205] on icon "save" at bounding box center [338, 202] width 6 height 6
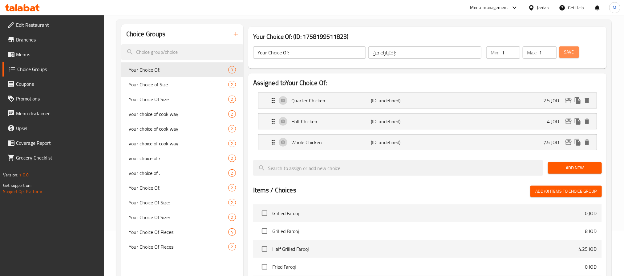
click at [572, 54] on span "Save" at bounding box center [569, 52] width 10 height 8
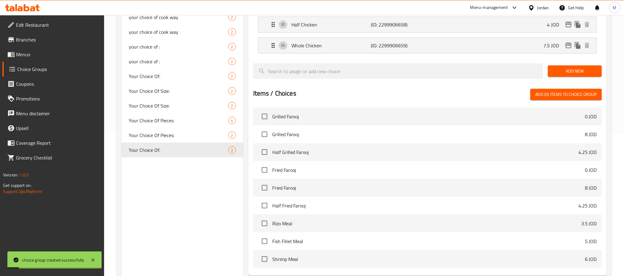
scroll to position [205, 0]
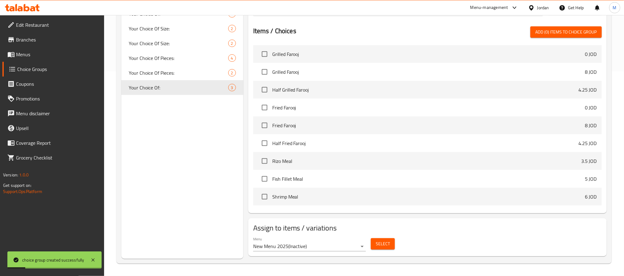
click at [385, 242] on span "Select" at bounding box center [382, 244] width 14 height 8
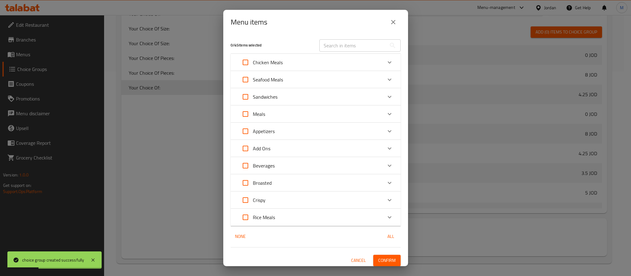
click at [242, 220] on input "Expand" at bounding box center [245, 217] width 15 height 15
checkbox input "true"
click at [383, 258] on span "Confirm" at bounding box center [387, 261] width 18 height 8
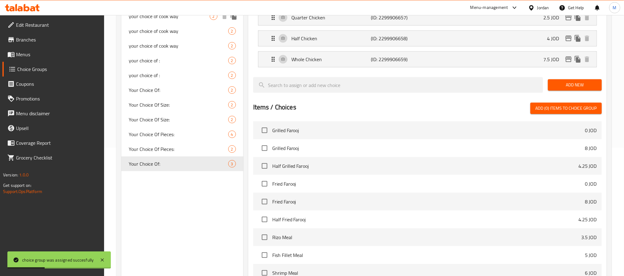
scroll to position [21, 0]
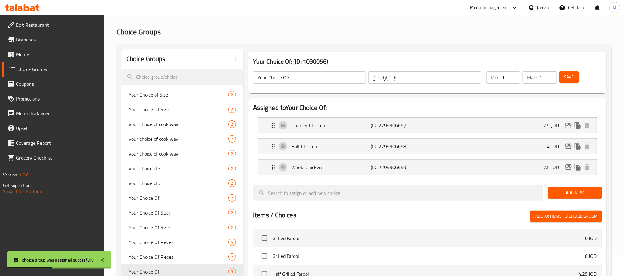
click at [36, 52] on span "Menus" at bounding box center [57, 54] width 83 height 7
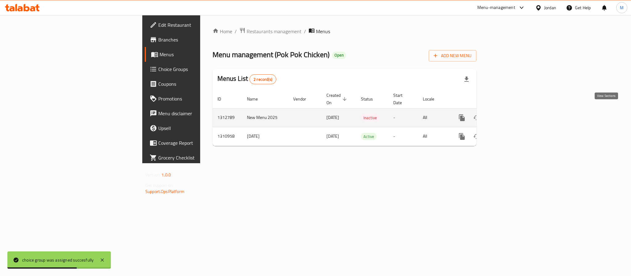
click at [510, 114] on icon "enhanced table" at bounding box center [505, 117] width 7 height 7
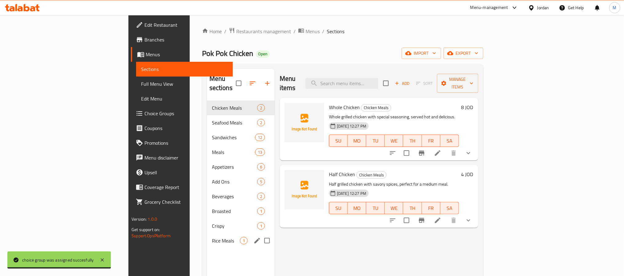
click at [207, 234] on div "Rice Meals 1" at bounding box center [241, 241] width 68 height 15
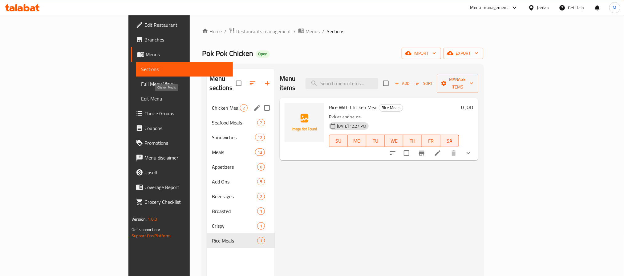
click at [212, 104] on span "Chicken Meals" at bounding box center [226, 107] width 28 height 7
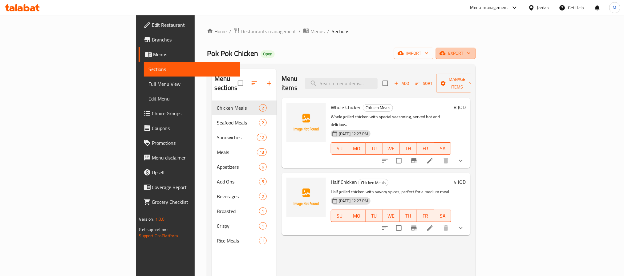
click at [470, 54] on span "export" at bounding box center [455, 54] width 30 height 8
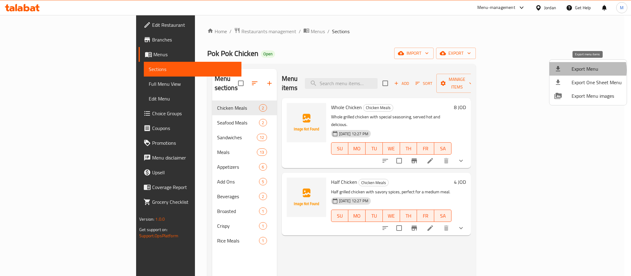
click at [583, 70] on span "Export Menu" at bounding box center [596, 68] width 50 height 7
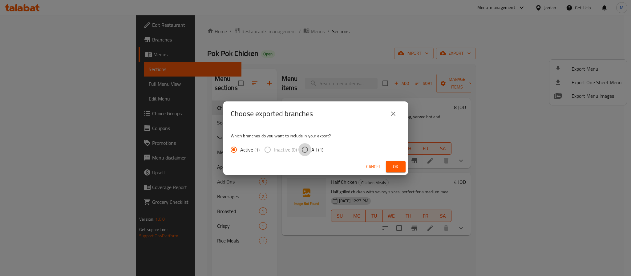
click at [309, 151] on input "All (1)" at bounding box center [304, 149] width 13 height 13
radio input "true"
click at [394, 167] on span "Ok" at bounding box center [396, 167] width 10 height 8
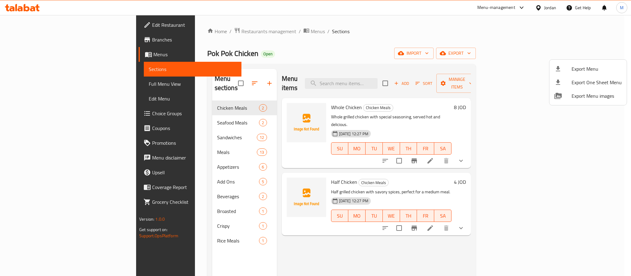
click at [548, 8] on div at bounding box center [315, 138] width 631 height 276
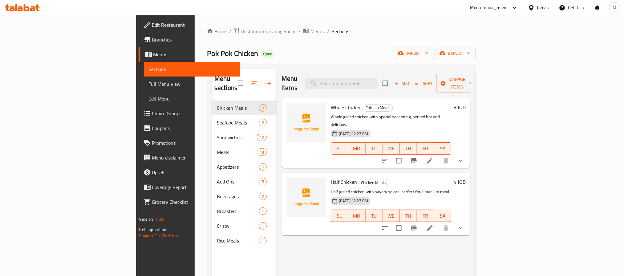
click at [546, 9] on div "Jordan" at bounding box center [543, 7] width 12 height 7
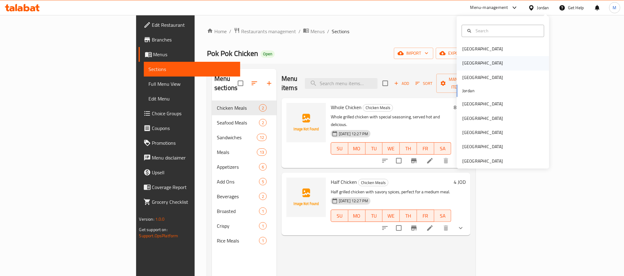
click at [478, 66] on div "Egypt" at bounding box center [502, 63] width 92 height 14
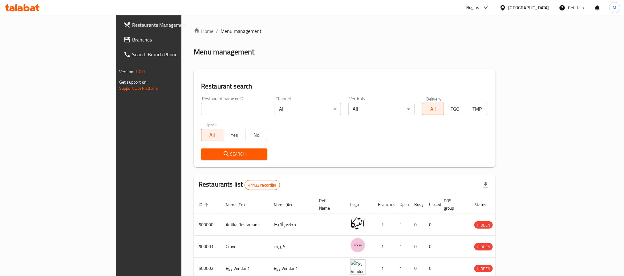
click at [118, 30] on link "Restaurants Management" at bounding box center [169, 25] width 102 height 15
